Goal: Task Accomplishment & Management: Manage account settings

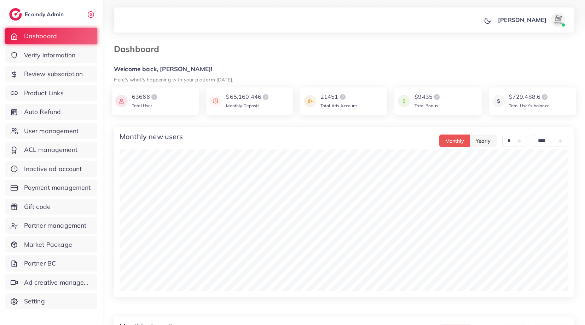
select select "*"
select select "****"
select select "*"
select select "****"
select select "*"
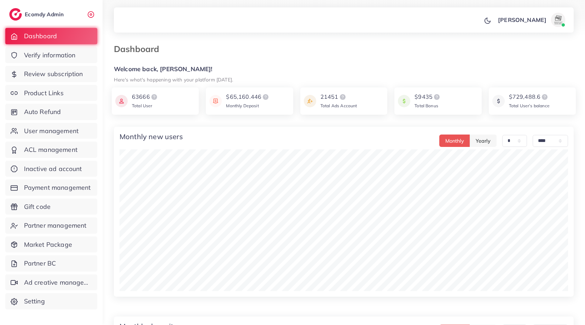
select select "****"
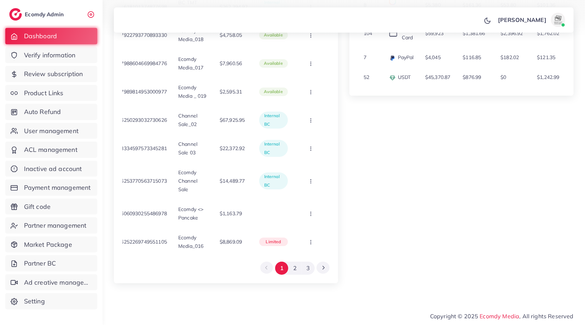
scroll to position [1029, 0]
click at [291, 267] on button "2" at bounding box center [294, 267] width 13 height 13
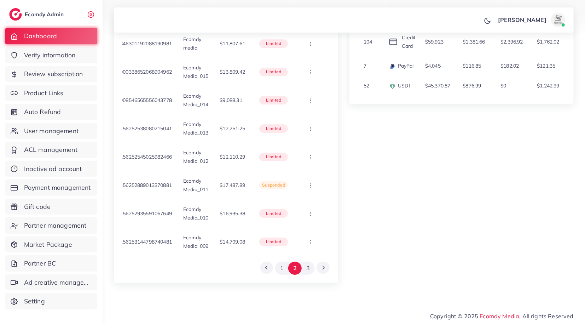
click at [301, 266] on button "2" at bounding box center [294, 267] width 13 height 13
click at [307, 266] on button "3" at bounding box center [308, 267] width 13 height 13
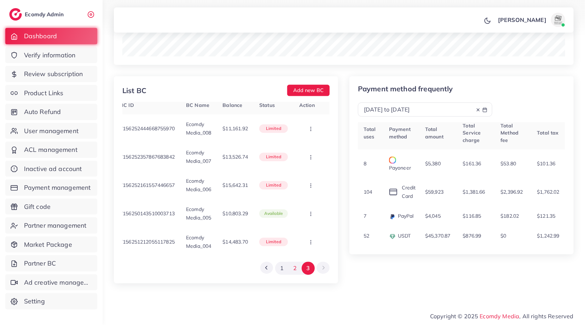
click at [298, 268] on button "2" at bounding box center [294, 267] width 13 height 13
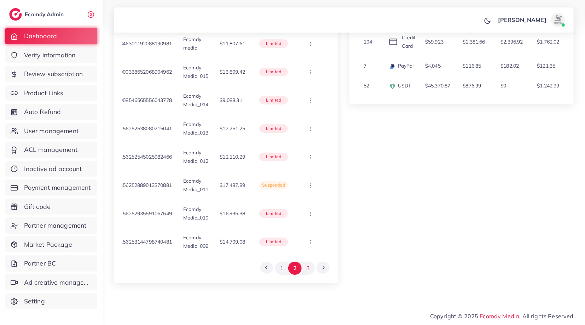
click at [305, 267] on button "3" at bounding box center [308, 267] width 13 height 13
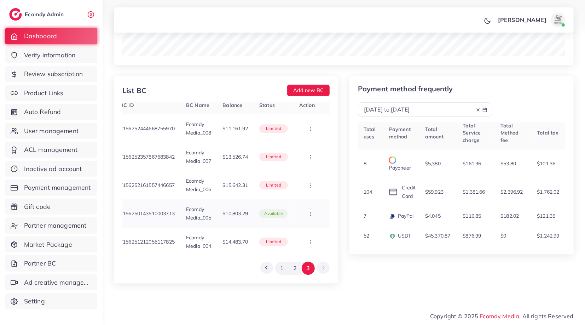
click at [307, 207] on button "button" at bounding box center [311, 214] width 25 height 16
click at [296, 227] on link "Update" at bounding box center [299, 235] width 56 height 16
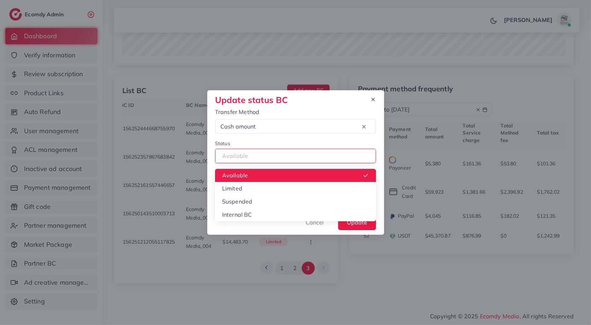
click at [303, 153] on input "Search for option" at bounding box center [292, 155] width 149 height 11
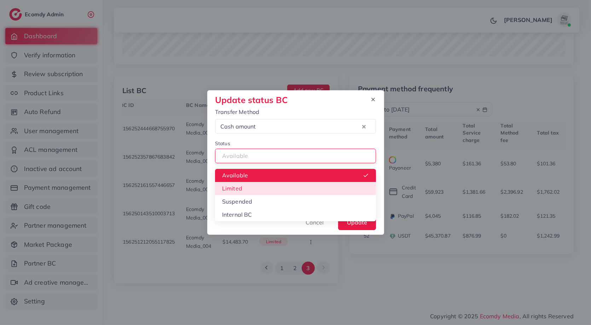
click at [267, 184] on form "**********" at bounding box center [295, 157] width 161 height 98
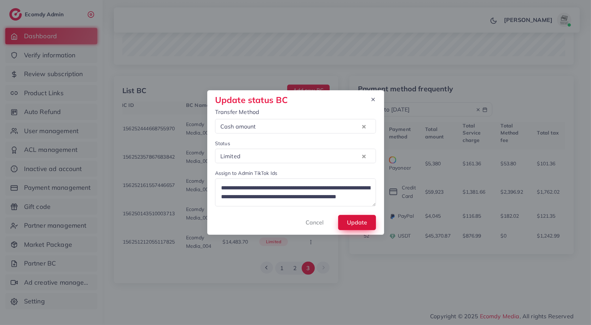
click at [342, 220] on button "Update" at bounding box center [357, 222] width 38 height 15
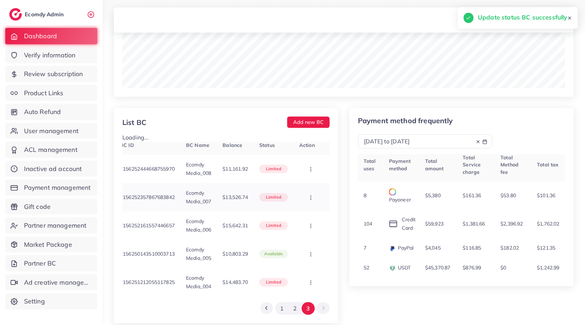
scroll to position [879, 0]
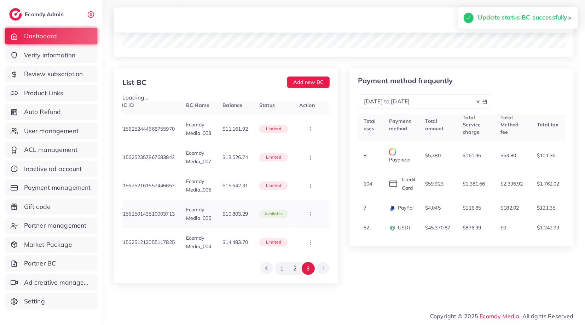
click at [230, 209] on p "$10,803.29" at bounding box center [234, 213] width 25 height 8
click at [285, 269] on button "1" at bounding box center [281, 268] width 13 height 13
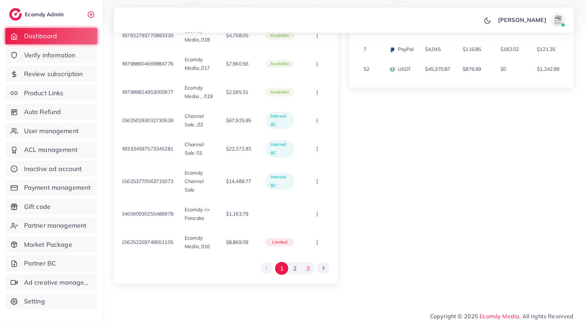
click at [305, 268] on button "3" at bounding box center [308, 268] width 13 height 13
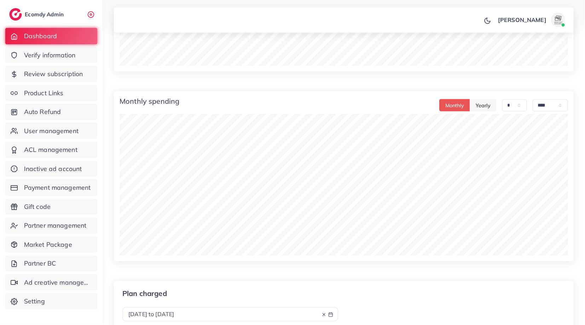
scroll to position [497, 0]
